Goal: Transaction & Acquisition: Subscribe to service/newsletter

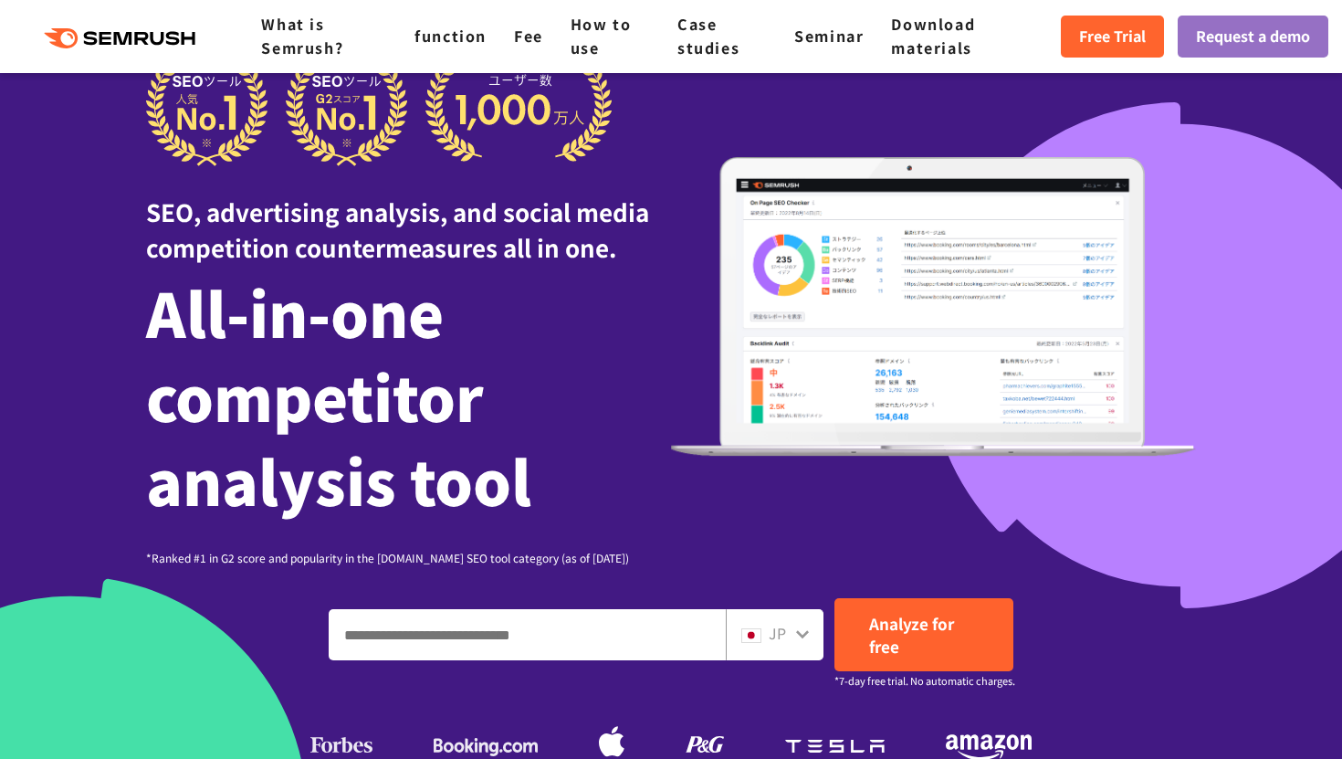
scroll to position [75, 0]
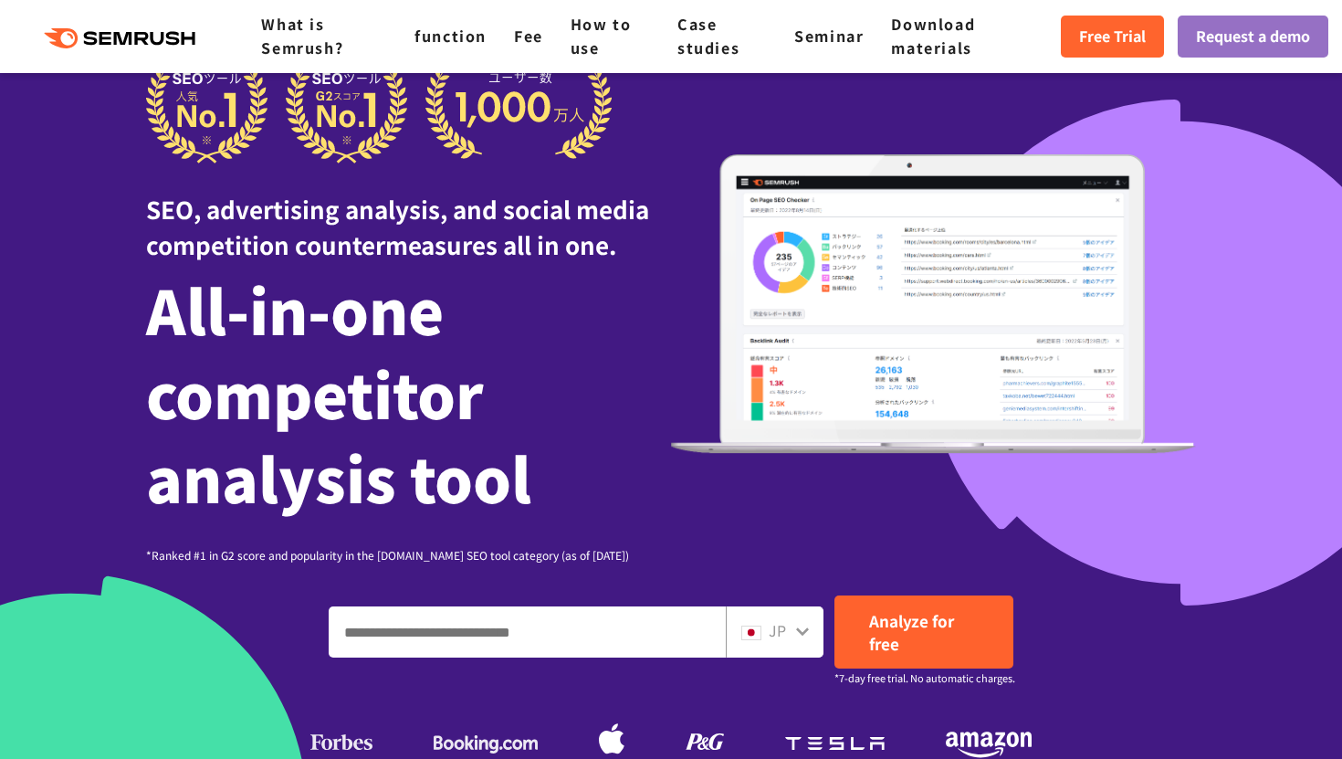
click at [582, 632] on input "Enter a domain, keyword or URL" at bounding box center [527, 631] width 395 height 49
paste input "**********"
type input "**********"
click at [784, 635] on font "JP" at bounding box center [777, 630] width 17 height 22
click at [793, 628] on div "JP" at bounding box center [770, 631] width 58 height 24
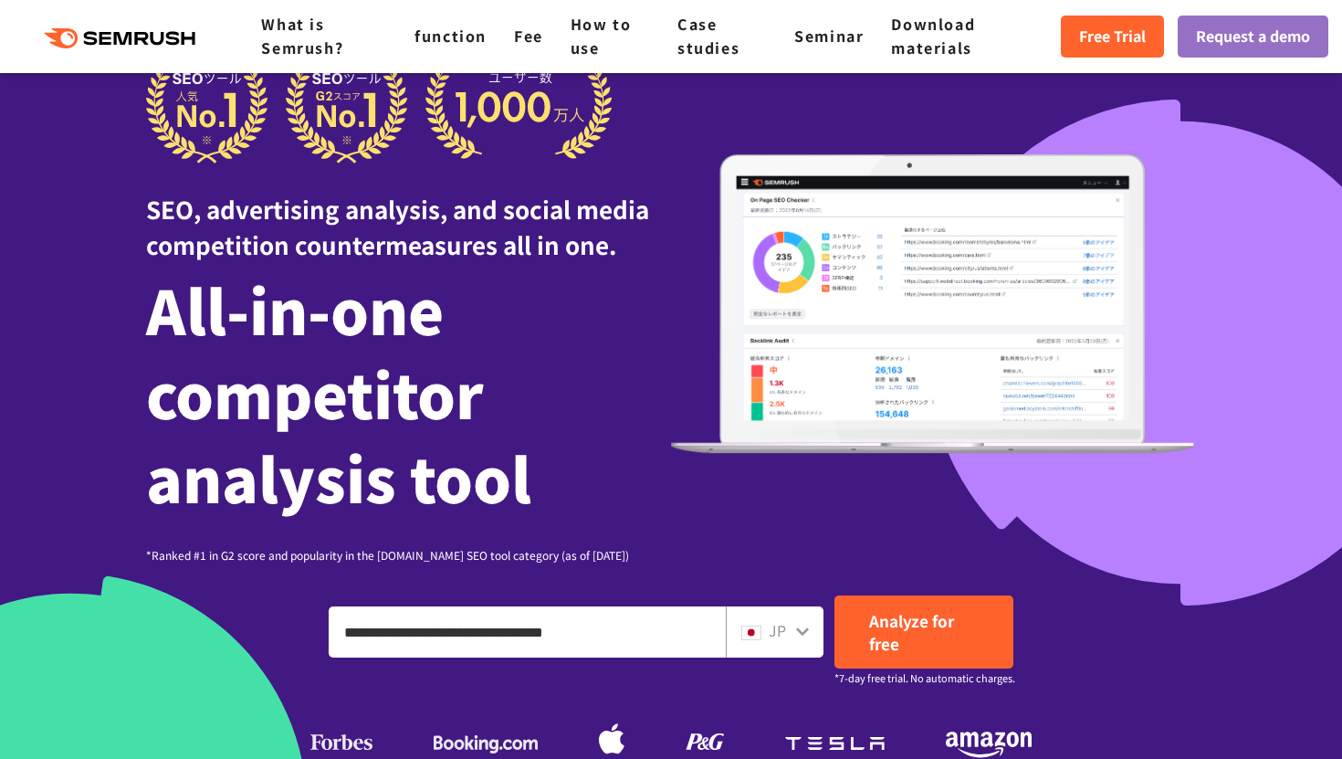
click at [810, 629] on div "JP" at bounding box center [775, 631] width 98 height 51
click at [809, 629] on icon at bounding box center [802, 630] width 15 height 15
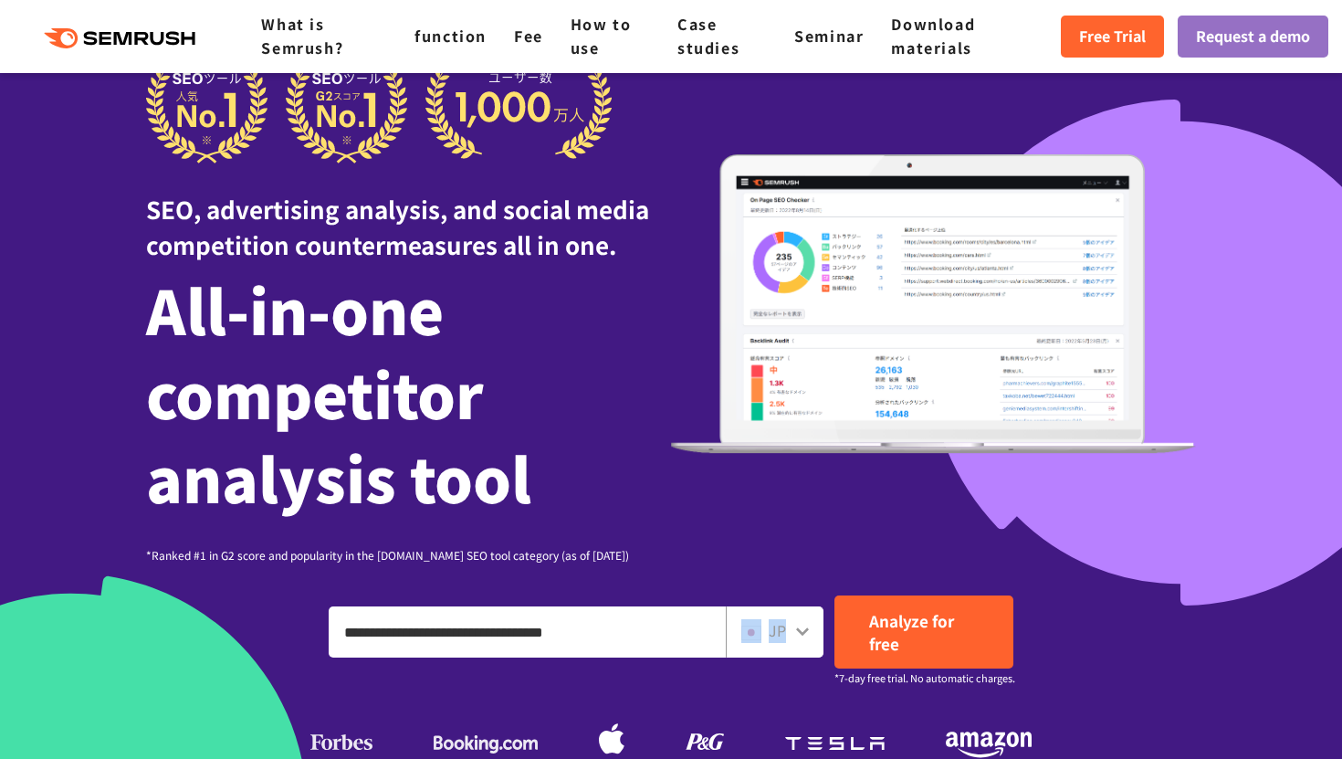
click at [809, 629] on icon at bounding box center [802, 630] width 15 height 15
click at [840, 518] on div "SEO, advertising analysis, and social media competition countermeasures all in …" at bounding box center [671, 303] width 1050 height 519
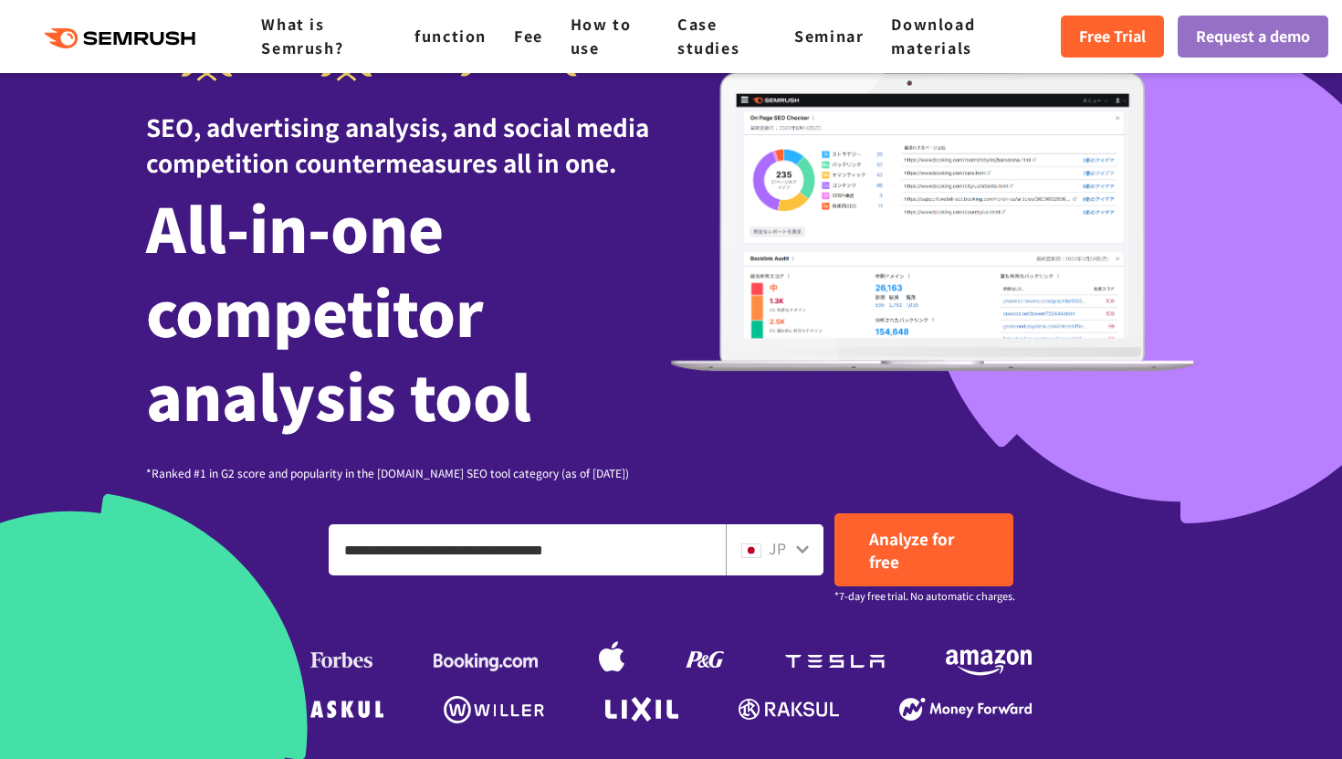
scroll to position [199, 0]
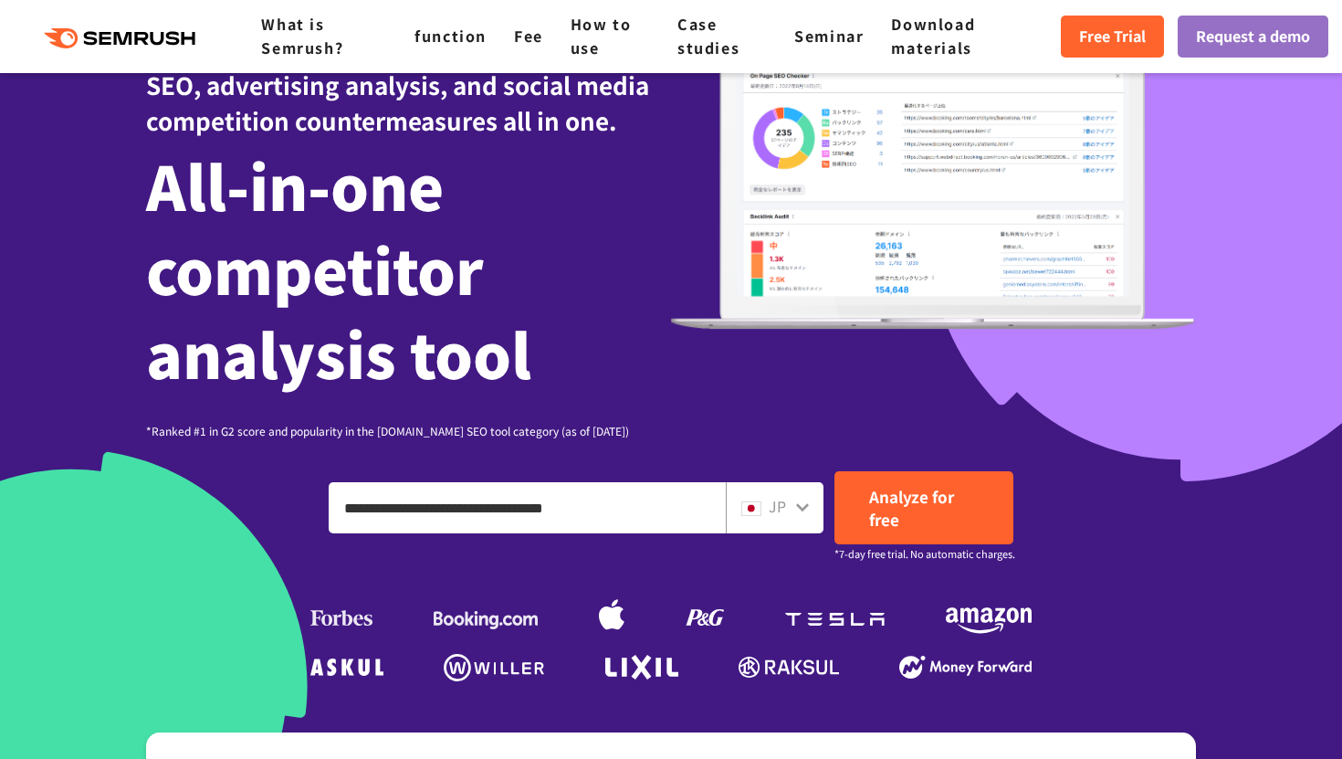
click at [791, 510] on div "JP" at bounding box center [770, 507] width 58 height 24
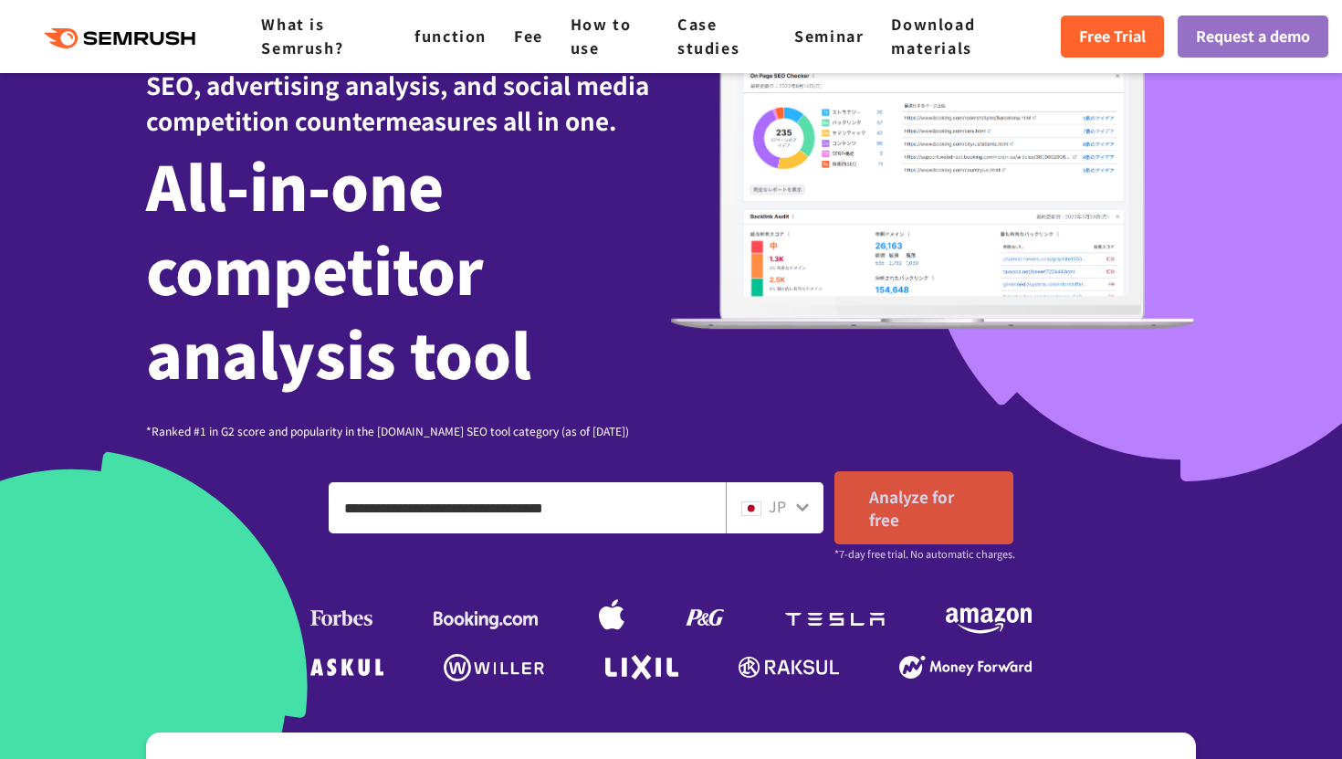
click at [889, 500] on font "Analyze for free" at bounding box center [911, 508] width 85 height 46
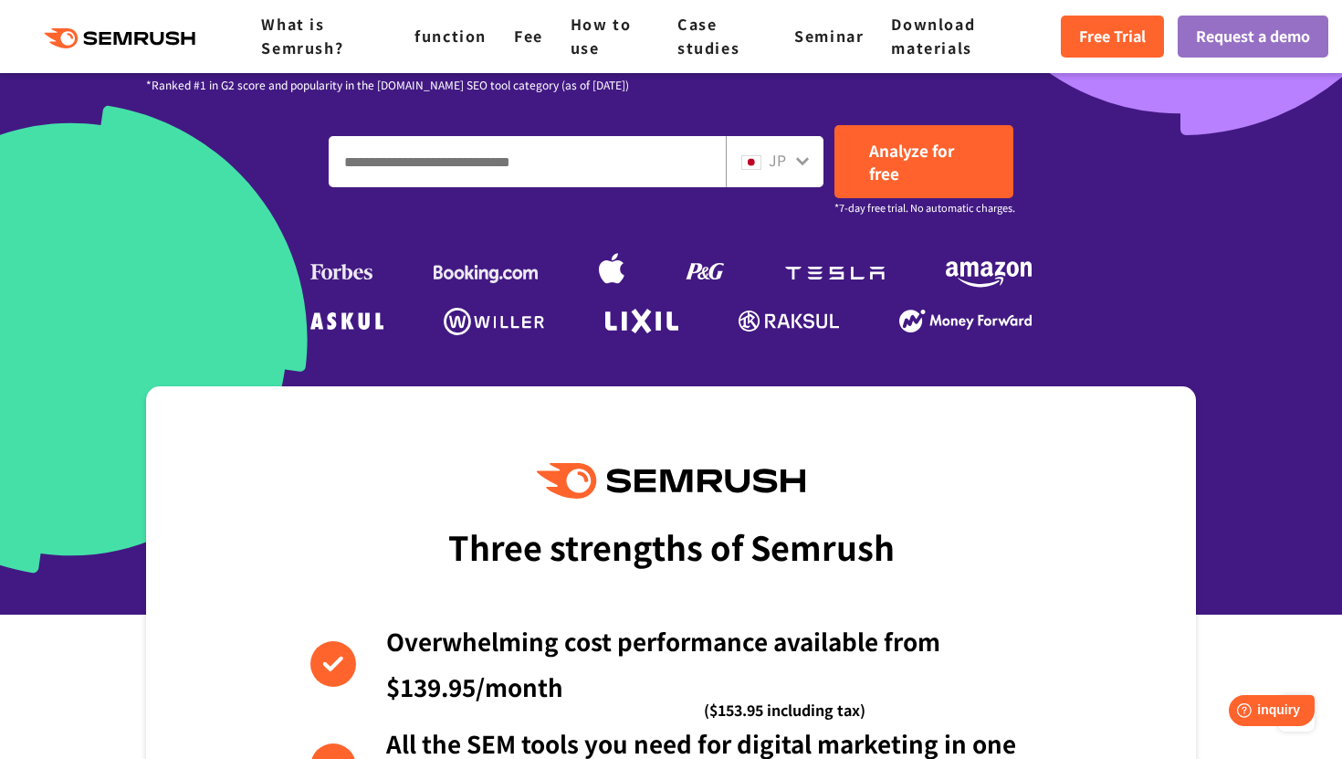
scroll to position [511, 0]
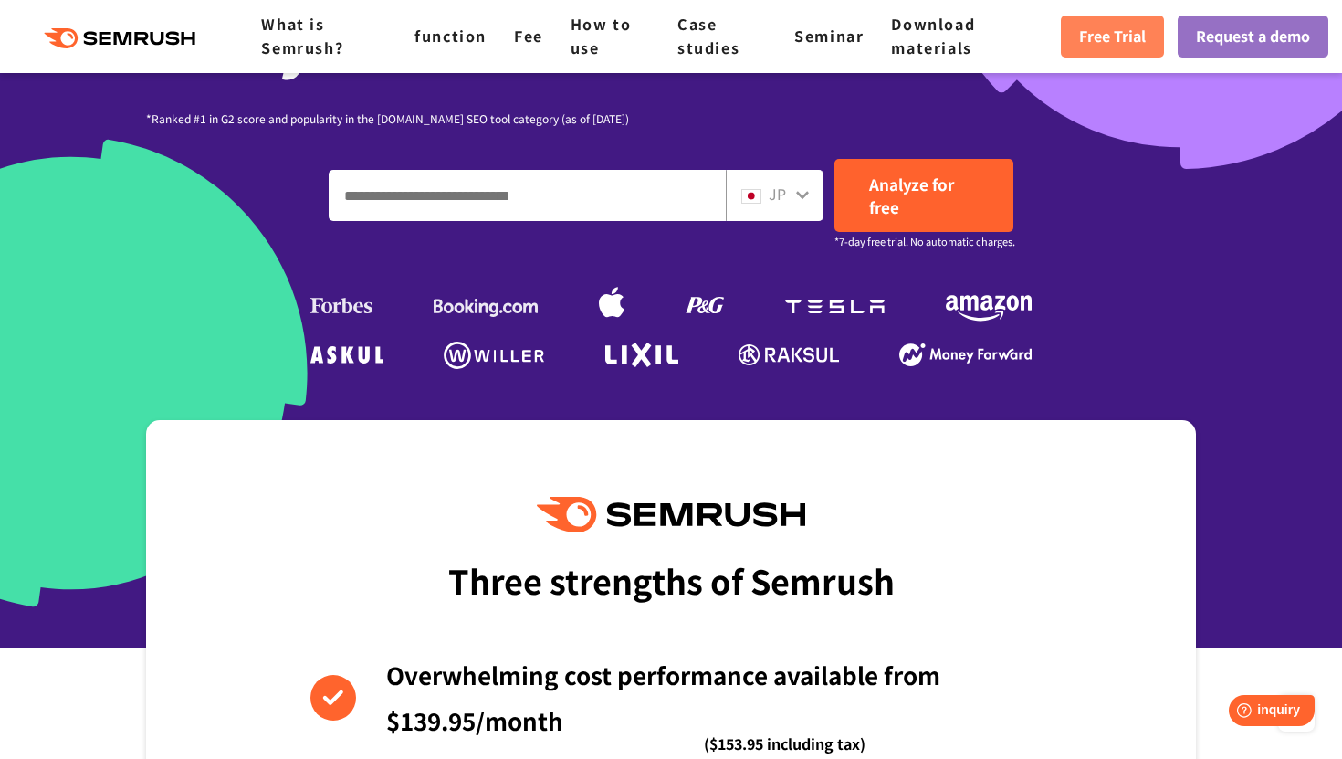
click at [1087, 37] on font "Free Trial" at bounding box center [1112, 36] width 67 height 22
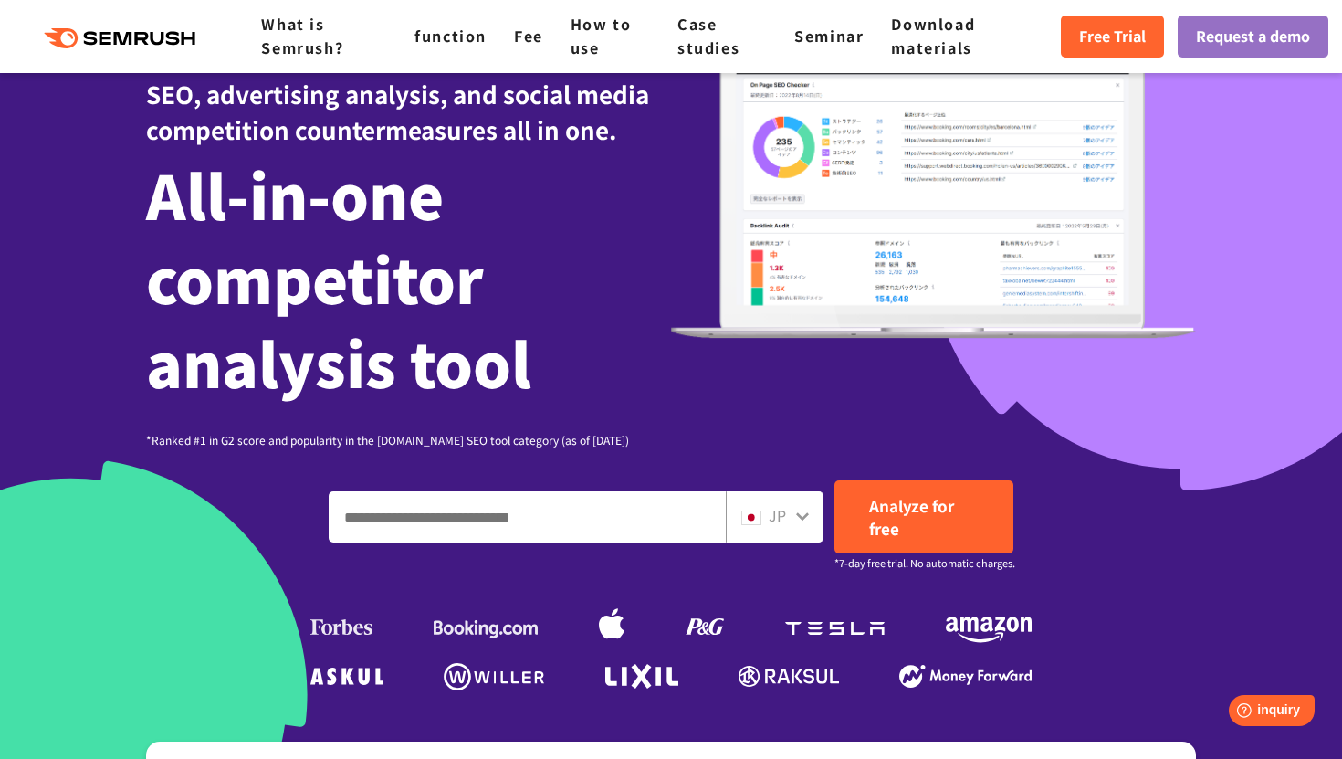
scroll to position [0, 0]
